Goal: Task Accomplishment & Management: Manage account settings

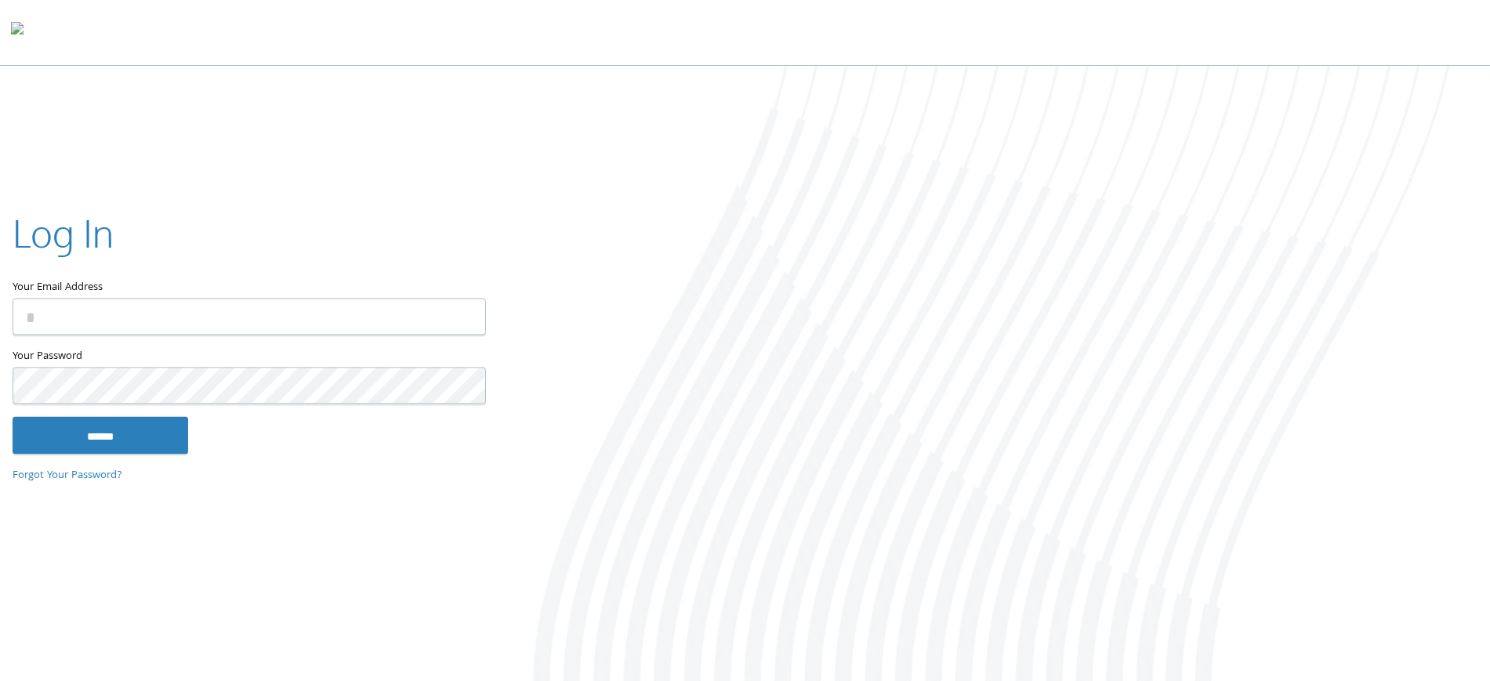
click at [110, 324] on input "Your Email Address" at bounding box center [249, 316] width 473 height 37
type input "**********"
click at [13, 416] on input "******" at bounding box center [101, 435] width 176 height 38
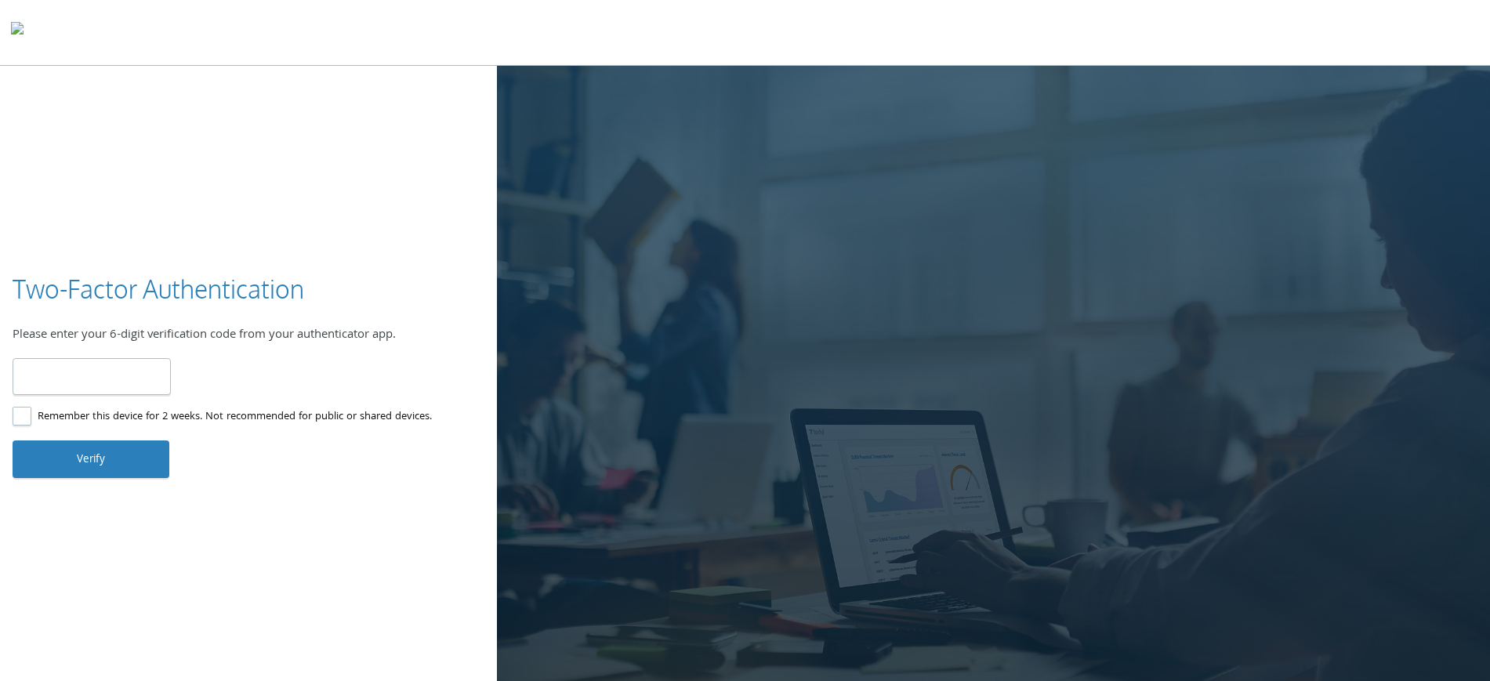
type input "******"
